Goal: Information Seeking & Learning: Learn about a topic

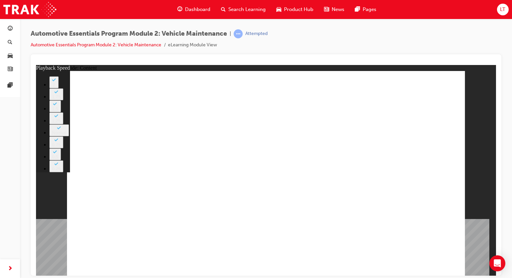
type input "33"
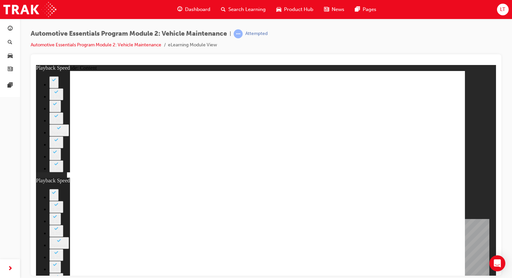
type input "35"
type input "33"
type input "35"
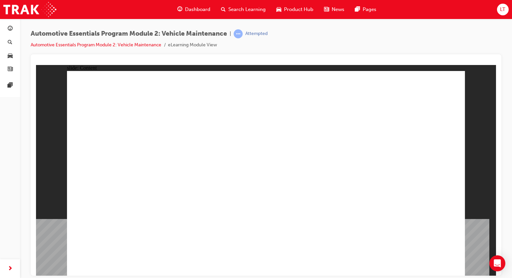
drag, startPoint x: 414, startPoint y: 261, endPoint x: 425, endPoint y: 257, distance: 12.0
